Goal: Find specific page/section: Find specific page/section

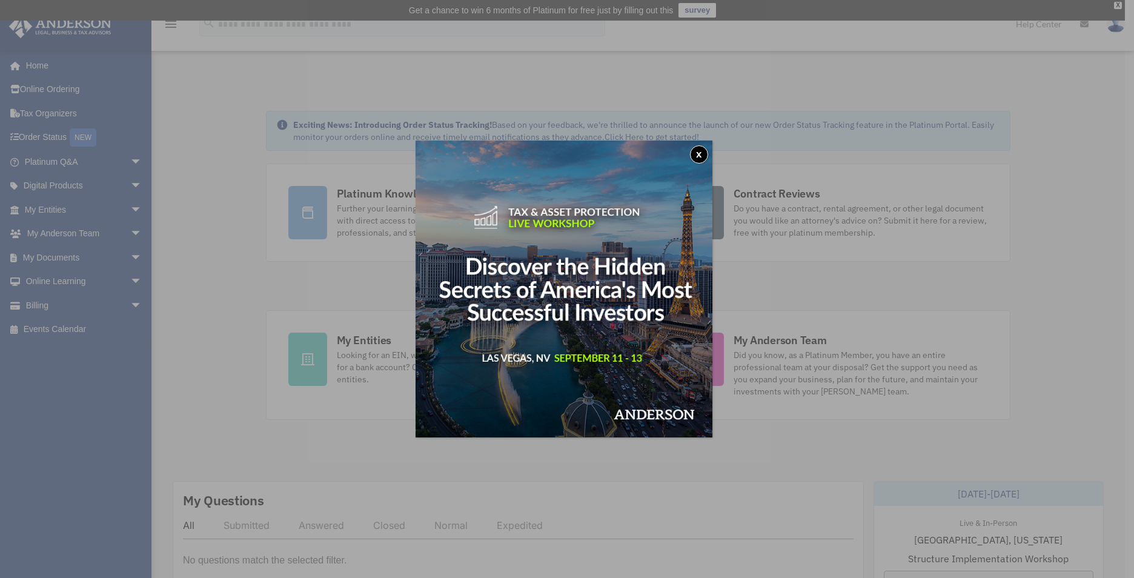
click at [697, 154] on button "x" at bounding box center [699, 154] width 18 height 18
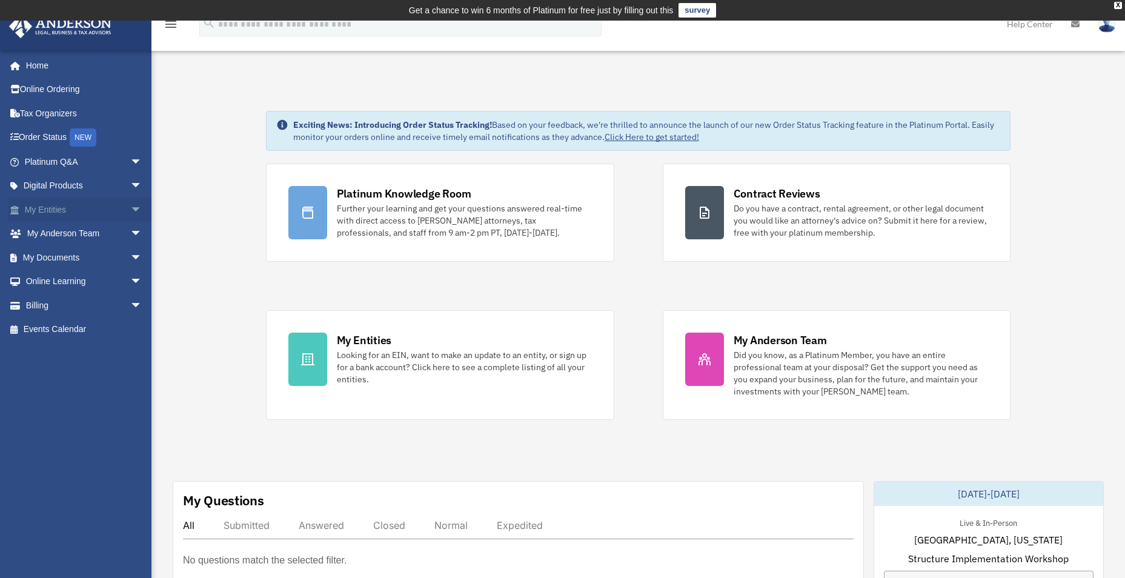
click at [67, 204] on link "My Entities arrow_drop_down" at bounding box center [84, 210] width 152 height 24
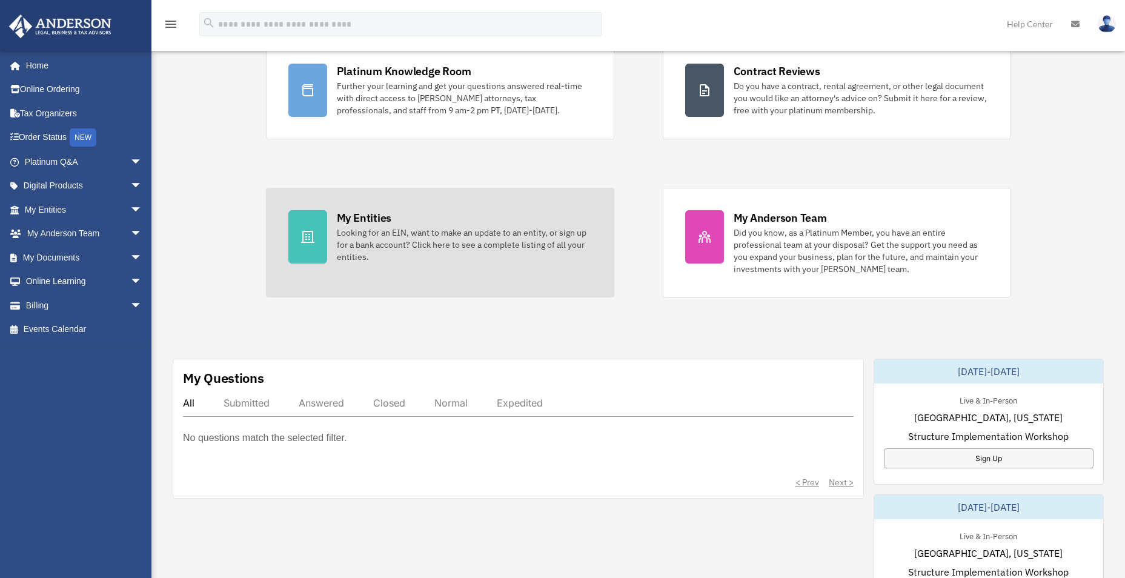
scroll to position [303, 0]
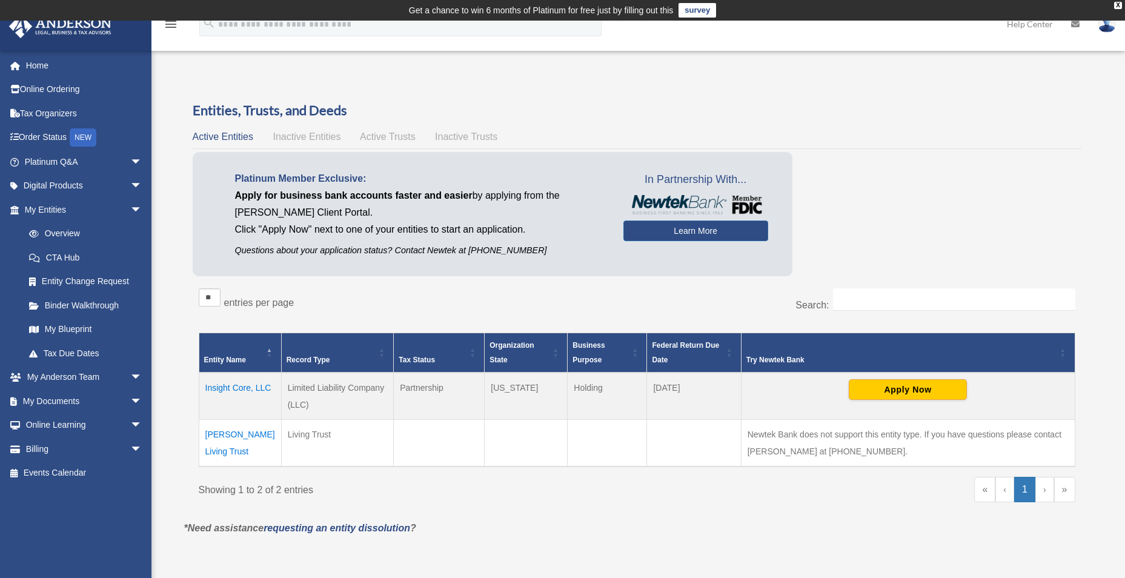
click at [303, 125] on div "Entities, Trusts, and Deeds Active Entities Inactive Entities Active Trusts Ina…" at bounding box center [637, 310] width 889 height 419
click at [305, 135] on span "Inactive Entities" at bounding box center [307, 136] width 68 height 10
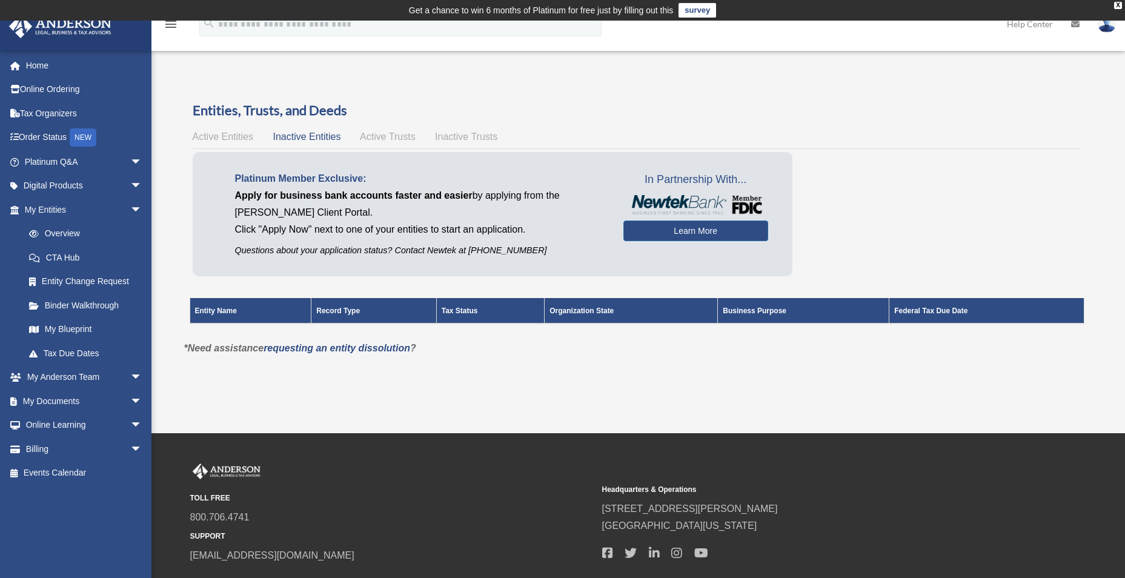
click at [240, 137] on span "Active Entities" at bounding box center [223, 136] width 61 height 10
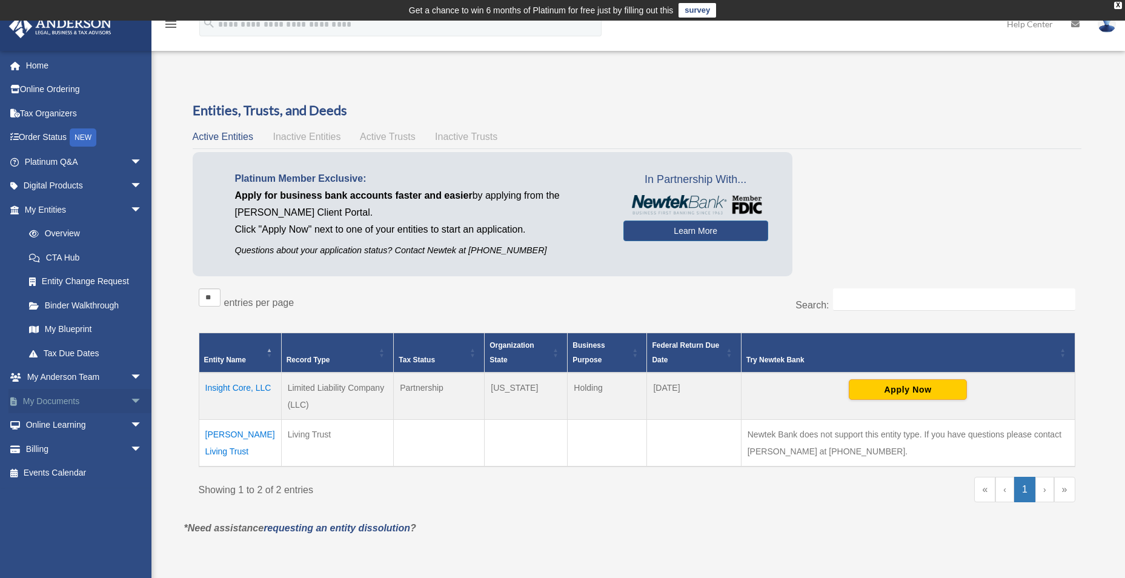
click at [130, 401] on span "arrow_drop_down" at bounding box center [142, 401] width 24 height 25
